Goal: Complete application form: Complete application form

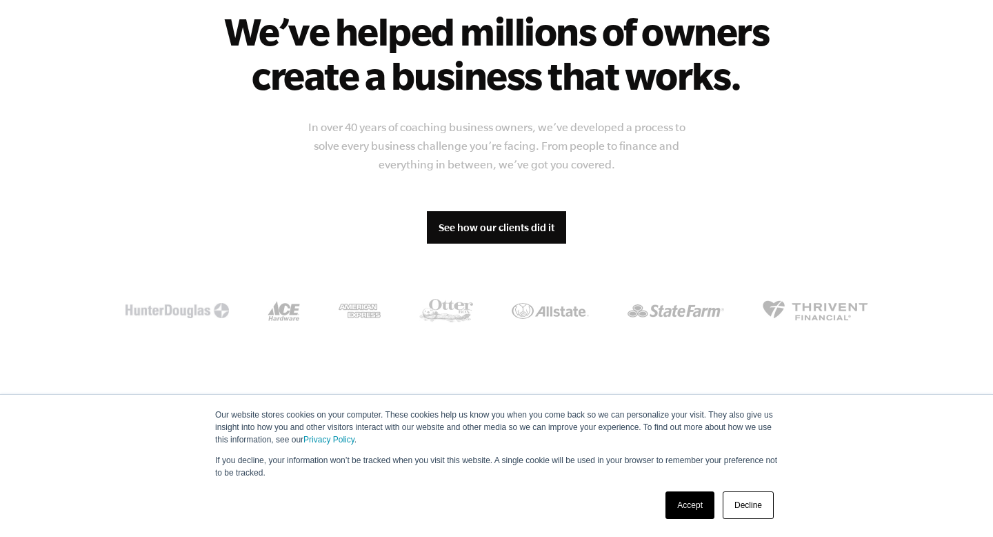
scroll to position [1185, 0]
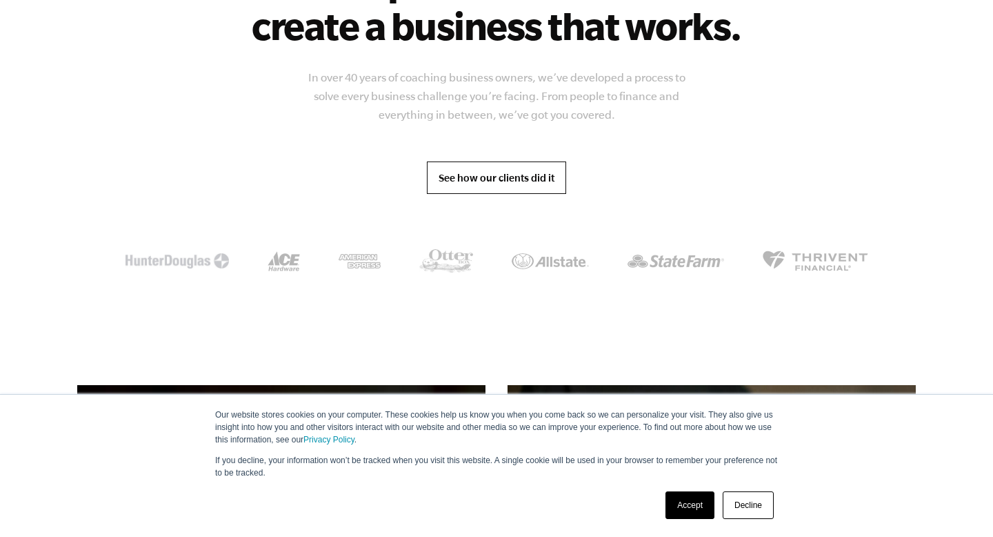
click at [485, 178] on link "See how our clients did it" at bounding box center [496, 177] width 139 height 33
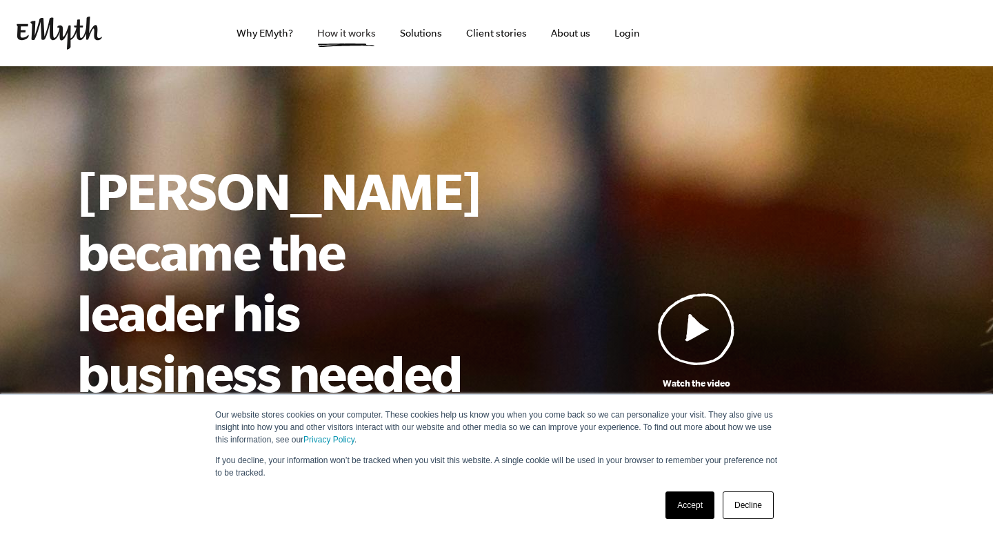
click at [383, 24] on link "How it works" at bounding box center [346, 33] width 81 height 66
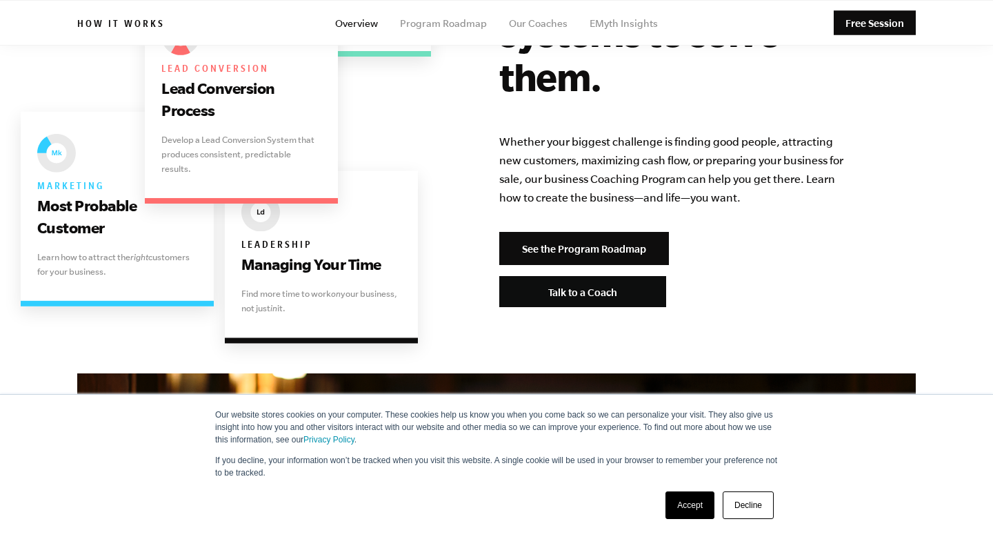
scroll to position [2785, 0]
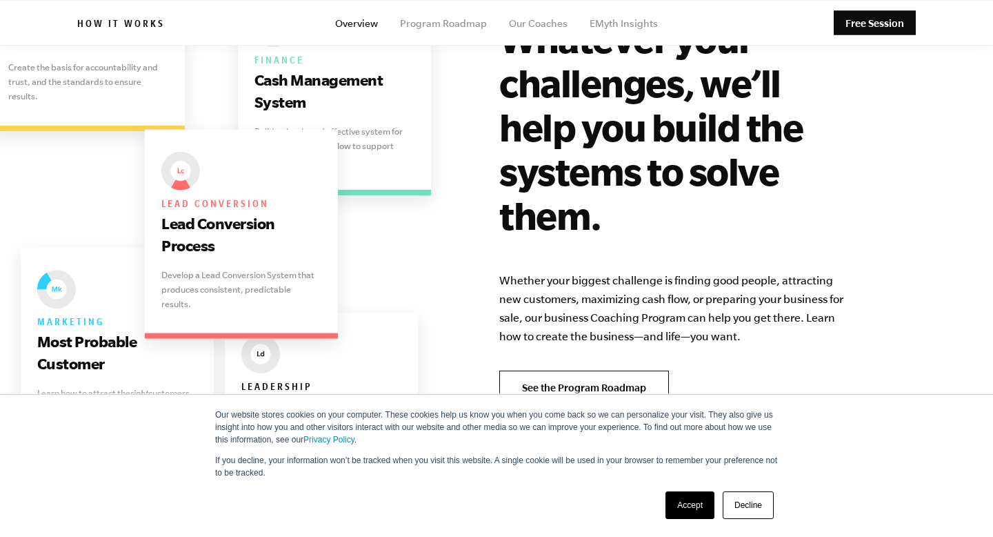
click at [566, 370] on link "See the Program Roadmap" at bounding box center [584, 386] width 170 height 33
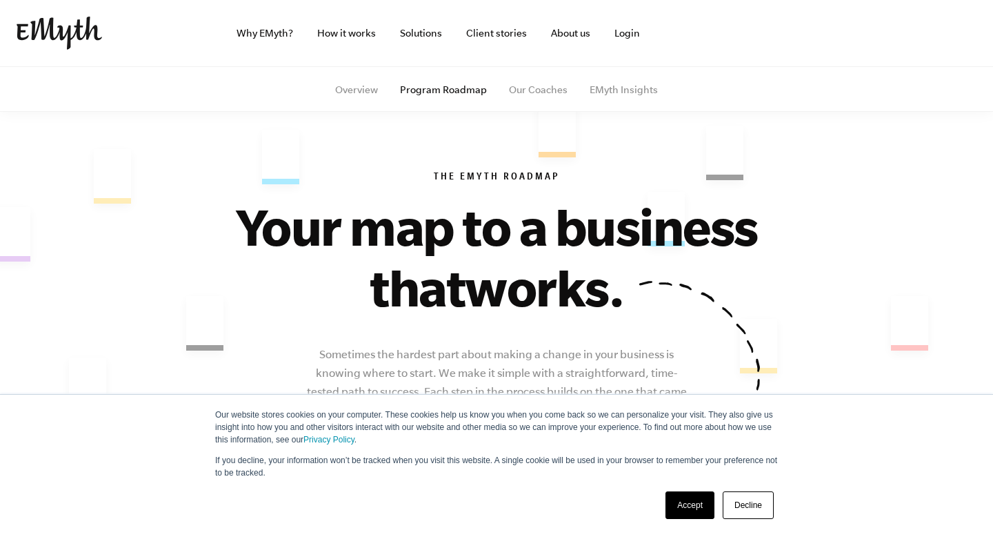
click at [686, 513] on link "Accept" at bounding box center [690, 505] width 49 height 28
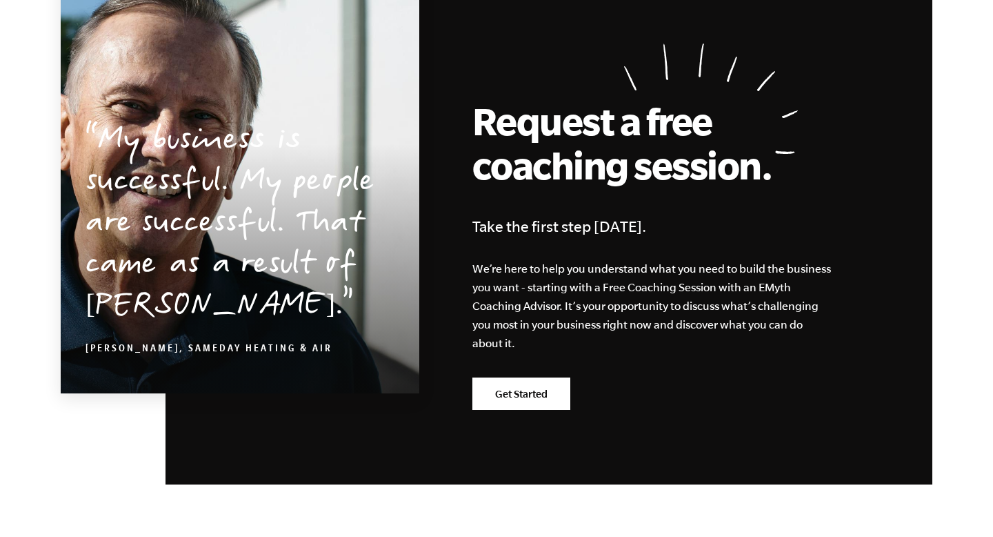
scroll to position [3622, 0]
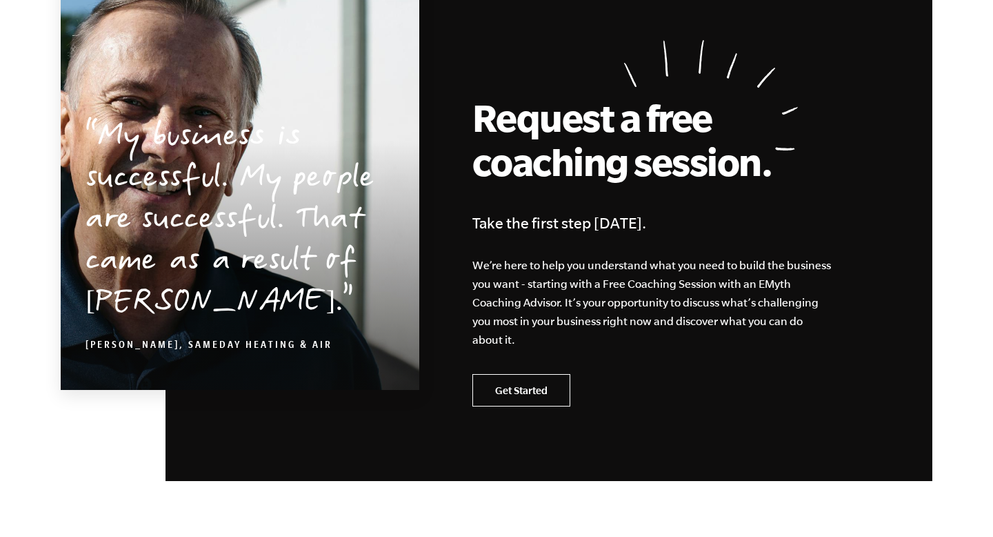
click at [516, 394] on link "Get Started" at bounding box center [522, 390] width 98 height 33
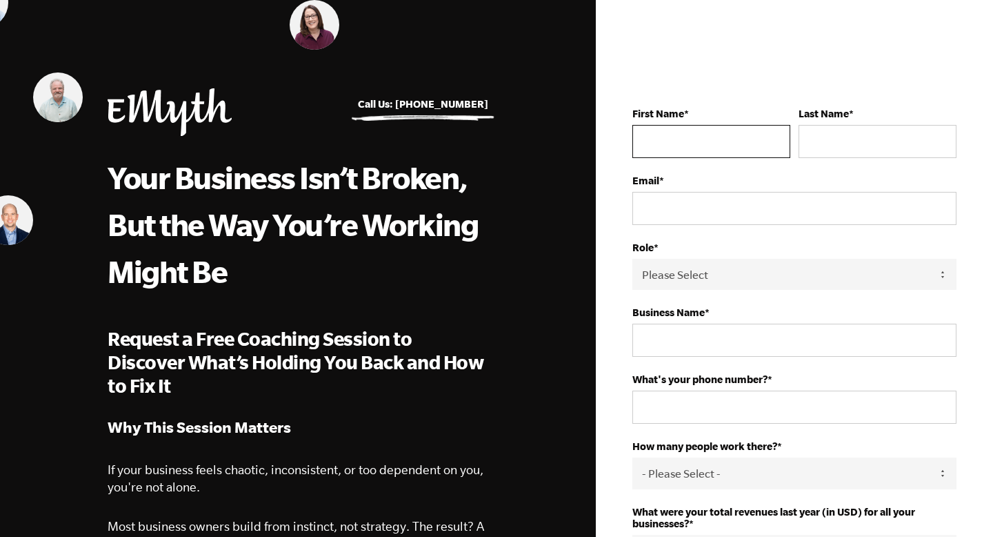
click at [639, 137] on input "First Name *" at bounding box center [712, 141] width 158 height 33
type input "[PERSON_NAME]"
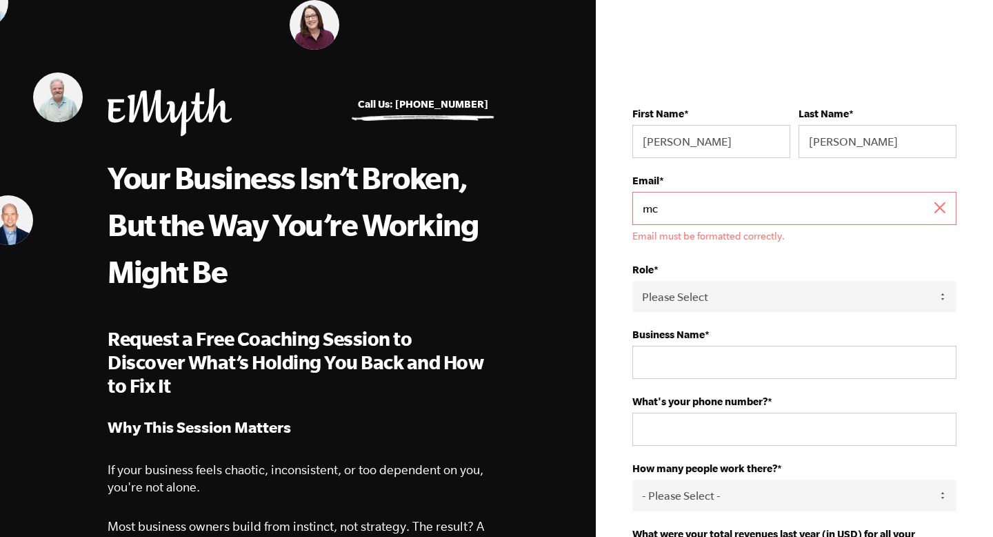
type input "[EMAIL_ADDRESS][DOMAIN_NAME]"
type input "JFO SOLUTIONS LLC"
type input "19083703174"
select select "United States"
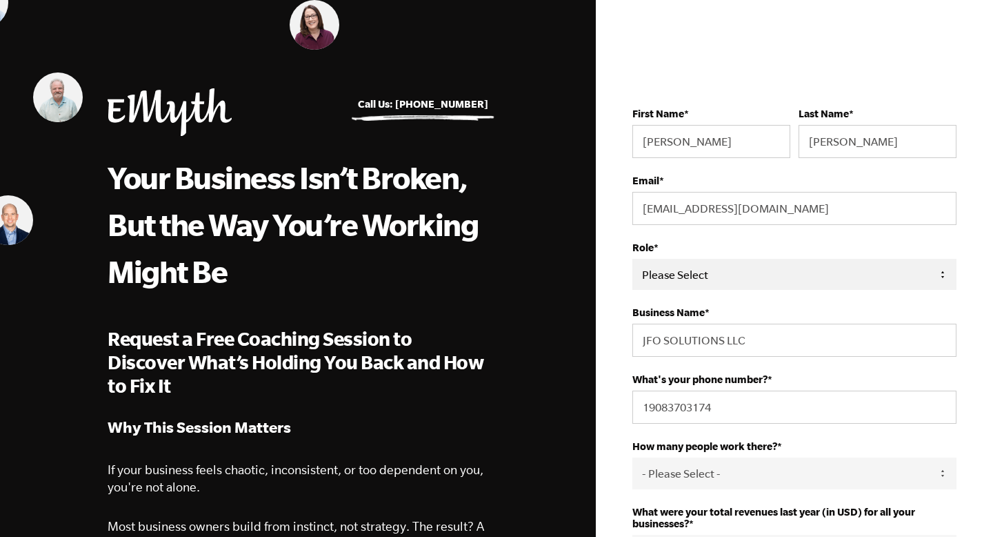
click at [774, 276] on select "Please Select Owner Partner / Co-Owner Executive Employee / Other" at bounding box center [795, 274] width 324 height 31
select select "Partner / Co-Owner"
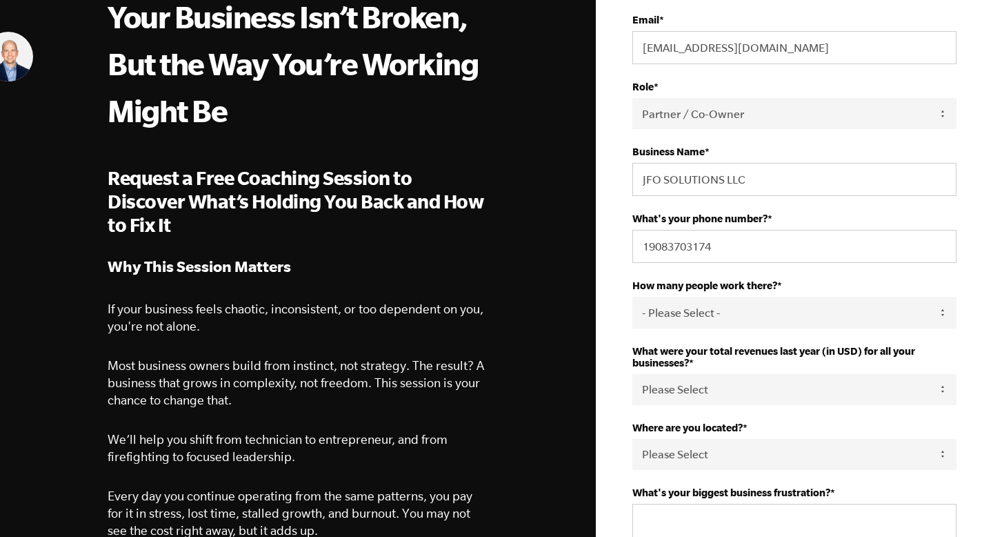
scroll to position [206, 0]
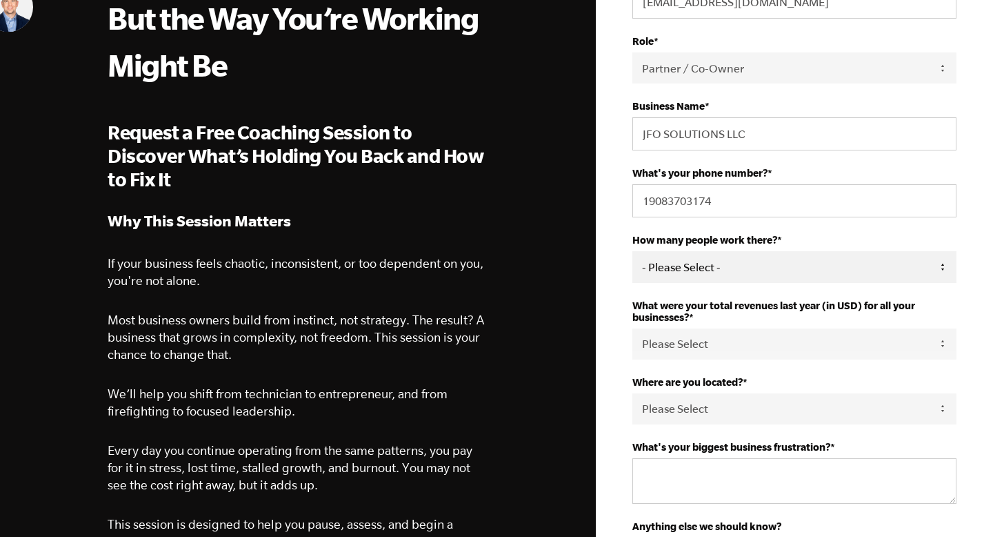
click at [756, 266] on select "- Please Select - 50+ 35-49 20-34 10-19 4-9 1-3 0" at bounding box center [795, 266] width 324 height 31
select select "4-9"
click at [707, 351] on select "Please Select 0-75K 76-150K 151-275K 276-500K 501-750K 751-1M 1-2.5M 2.5-5M 5-1…" at bounding box center [795, 343] width 324 height 31
select select "10M+"
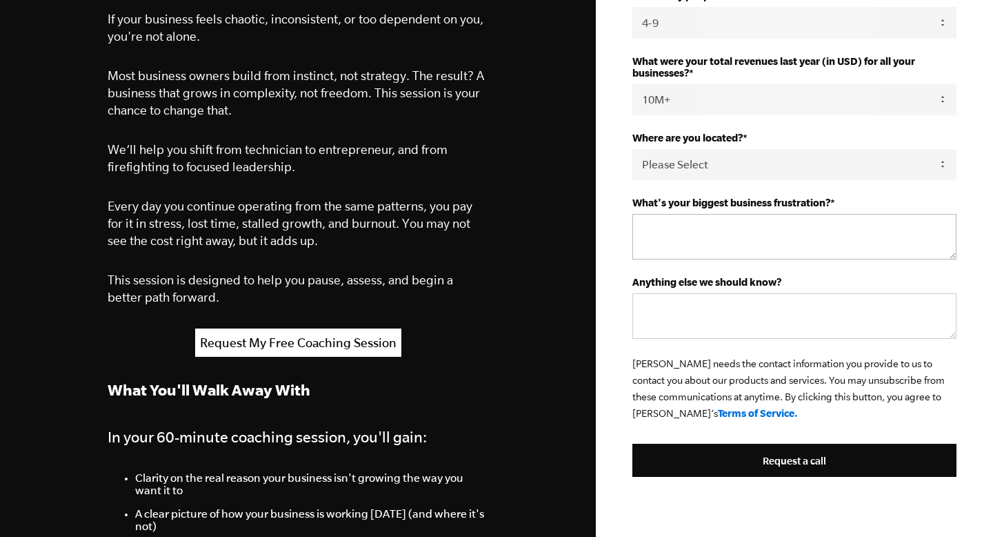
scroll to position [454, 0]
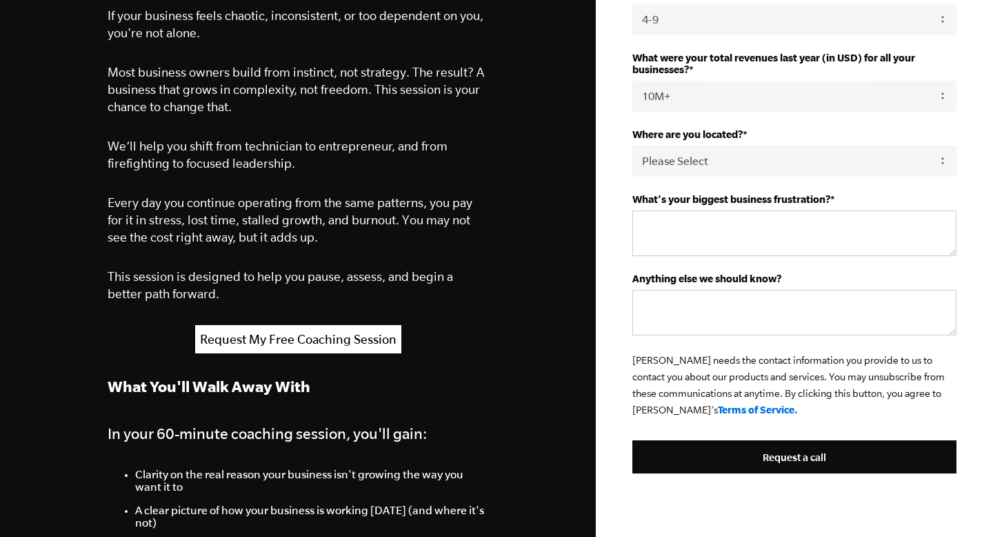
click at [781, 262] on fieldset "What's your biggest business frustration? *" at bounding box center [795, 232] width 324 height 79
